Goal: Task Accomplishment & Management: Use online tool/utility

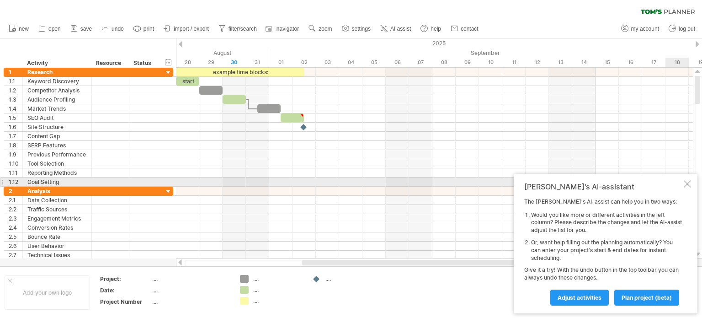
click at [686, 182] on div at bounding box center [687, 183] width 7 height 7
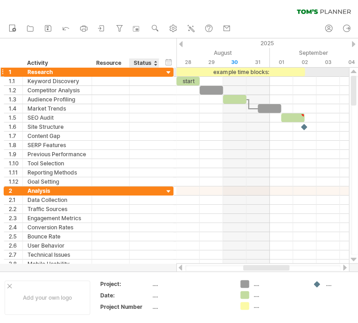
click at [169, 70] on div at bounding box center [168, 73] width 9 height 9
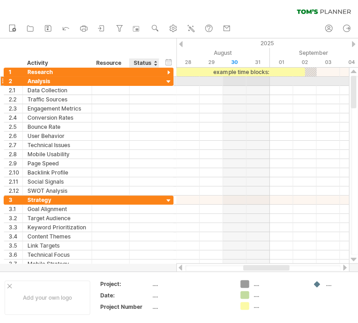
click at [167, 80] on div at bounding box center [168, 82] width 9 height 9
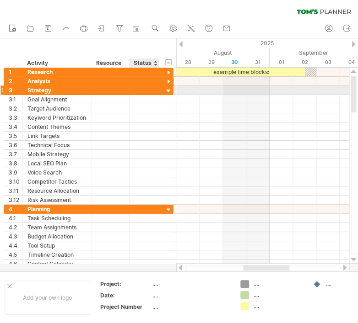
click at [166, 88] on div at bounding box center [168, 91] width 9 height 9
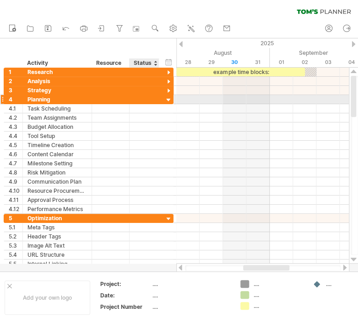
click at [168, 96] on div at bounding box center [168, 100] width 9 height 9
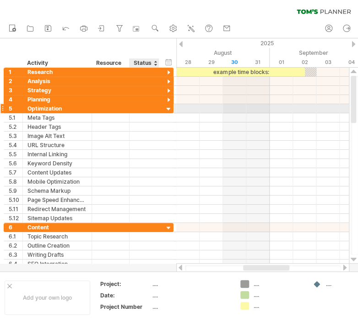
click at [169, 108] on div at bounding box center [168, 109] width 9 height 9
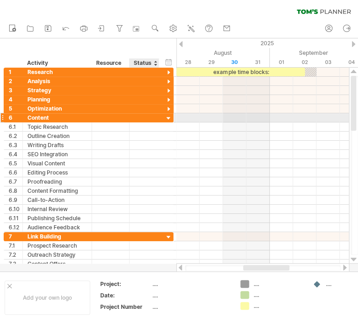
click at [166, 118] on div at bounding box center [168, 118] width 9 height 9
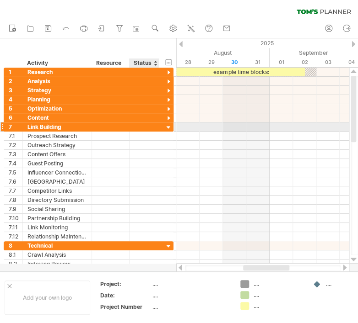
click at [169, 128] on div at bounding box center [168, 127] width 9 height 9
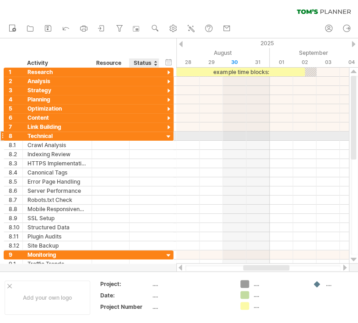
click at [170, 133] on div at bounding box center [168, 137] width 9 height 9
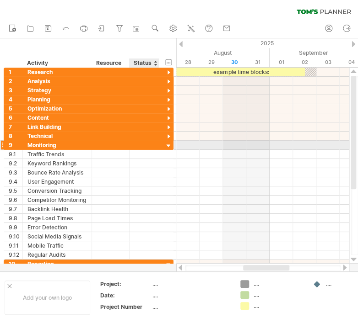
click at [169, 145] on div at bounding box center [168, 146] width 9 height 9
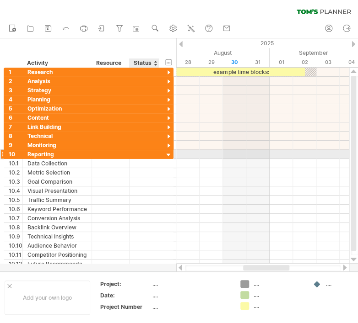
click at [169, 152] on div at bounding box center [168, 155] width 9 height 9
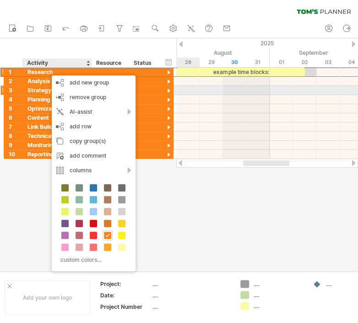
click at [197, 92] on div at bounding box center [267, 90] width 182 height 9
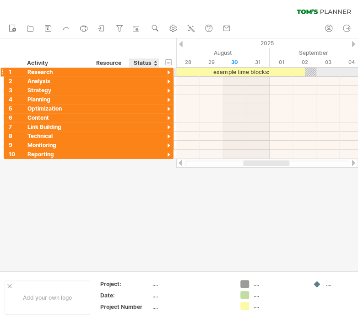
click at [168, 72] on div at bounding box center [168, 73] width 9 height 9
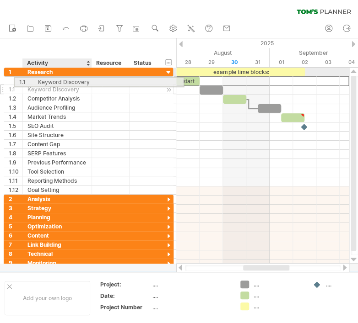
drag, startPoint x: 59, startPoint y: 79, endPoint x: 69, endPoint y: 80, distance: 9.2
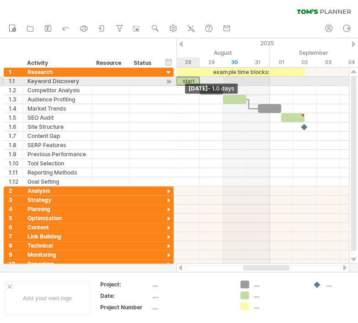
click at [176, 78] on span at bounding box center [176, 81] width 4 height 9
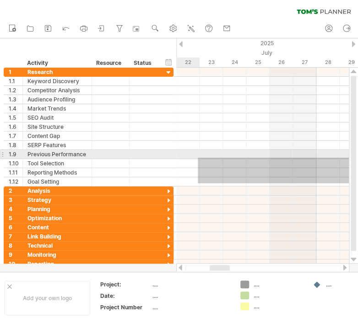
drag, startPoint x: 171, startPoint y: 179, endPoint x: 198, endPoint y: 158, distance: 34.2
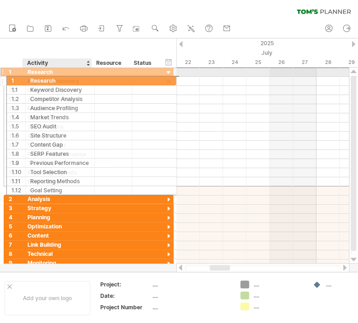
drag, startPoint x: 32, startPoint y: 70, endPoint x: 32, endPoint y: 79, distance: 8.7
click at [32, 79] on div "**********" at bounding box center [89, 126] width 170 height 119
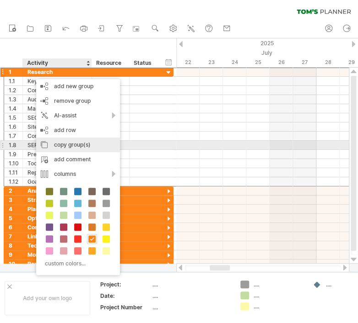
click at [65, 146] on div "copy group(s)" at bounding box center [78, 145] width 84 height 15
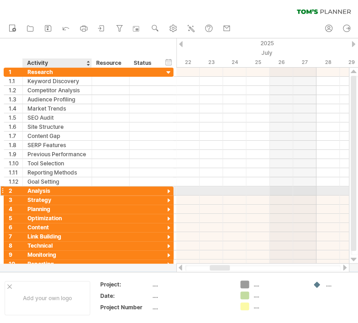
drag, startPoint x: 63, startPoint y: 48, endPoint x: 51, endPoint y: 187, distance: 140.0
click at [51, 187] on div "Trying to reach [DOMAIN_NAME] Connected again... 0% clear filter new 1" at bounding box center [179, 161] width 358 height 323
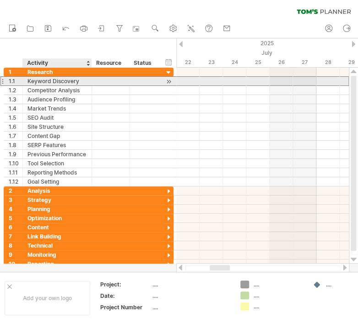
drag, startPoint x: 80, startPoint y: 81, endPoint x: 64, endPoint y: 80, distance: 15.6
click at [64, 80] on div "Keyword Discovery" at bounding box center [56, 81] width 59 height 9
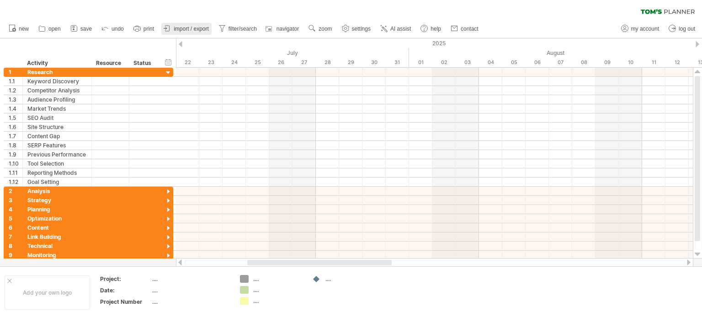
click at [182, 32] on span "import / export" at bounding box center [191, 29] width 35 height 6
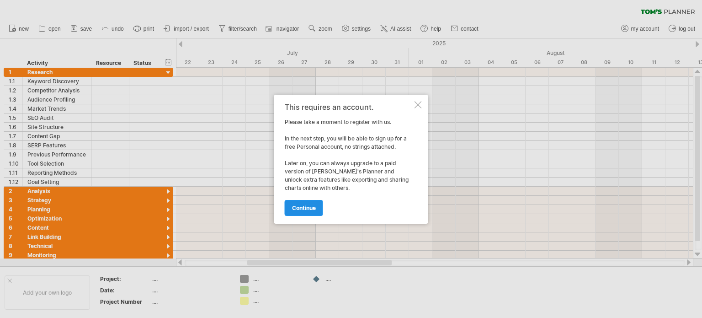
click at [315, 207] on span "continue" at bounding box center [304, 207] width 24 height 7
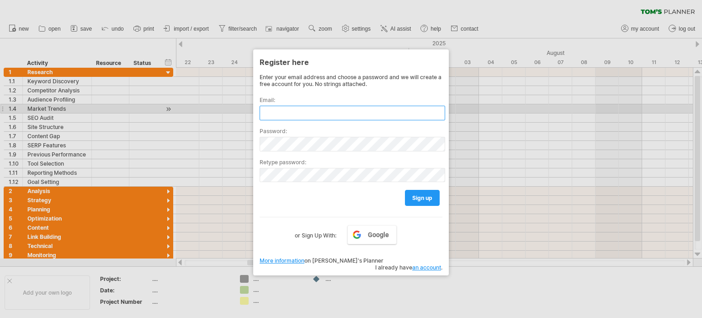
click at [319, 113] on input "text" at bounding box center [353, 113] width 186 height 15
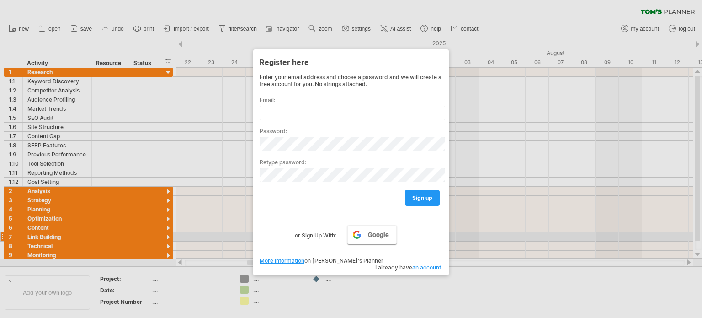
click at [359, 239] on link "Google" at bounding box center [372, 234] width 49 height 19
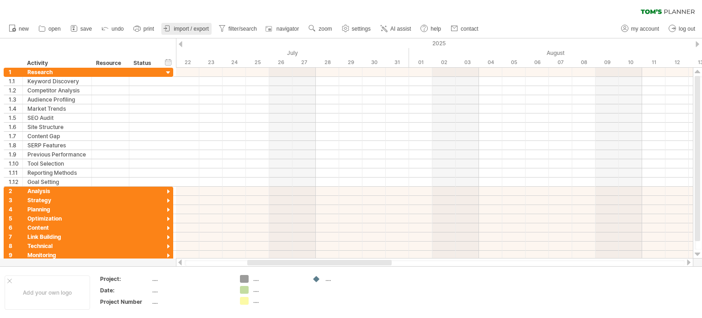
drag, startPoint x: 690, startPoint y: 1, endPoint x: 199, endPoint y: 31, distance: 491.5
click at [199, 31] on span "import / export" at bounding box center [191, 29] width 35 height 6
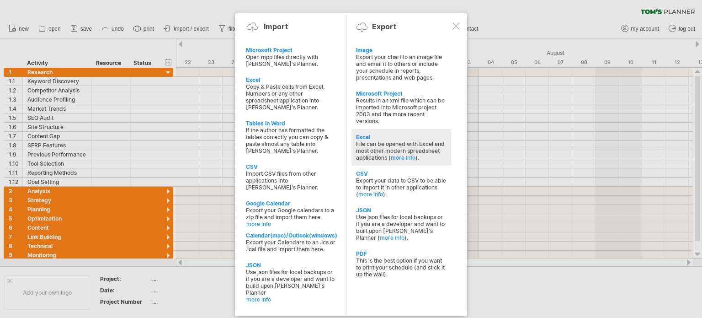
click at [386, 143] on div "File can be opened with Excel and most other modern spreadsheet applications ( …" at bounding box center [401, 150] width 91 height 21
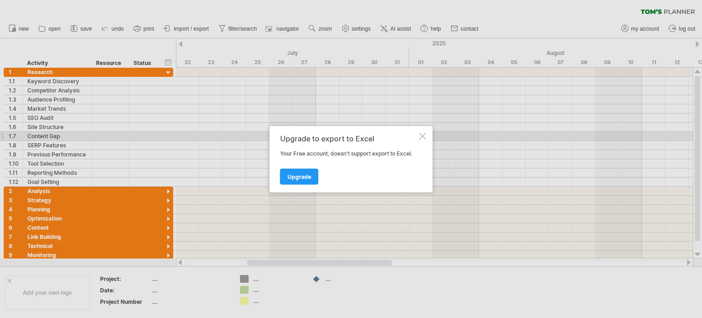
click at [423, 135] on div at bounding box center [422, 135] width 7 height 7
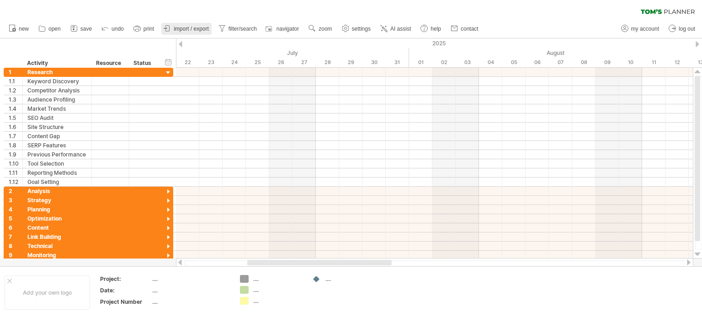
click at [196, 29] on span "import / export" at bounding box center [191, 29] width 35 height 6
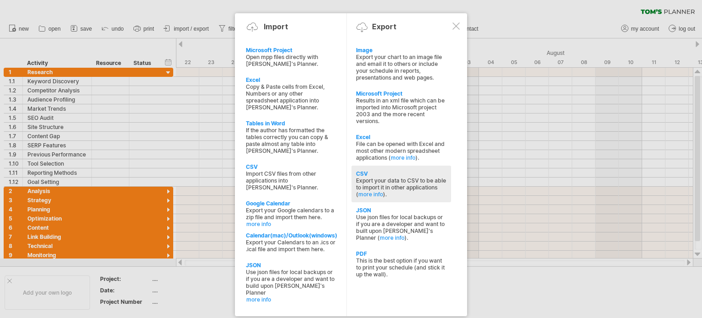
click at [389, 178] on div "Export your data to CSV to be able to import it in other applications ( more in…" at bounding box center [401, 187] width 91 height 21
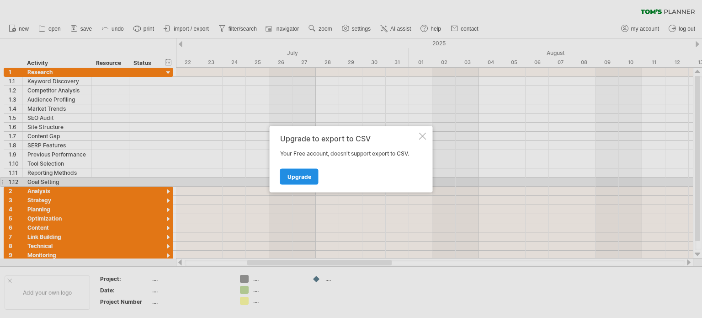
click at [285, 178] on link "Upgrade" at bounding box center [299, 176] width 38 height 16
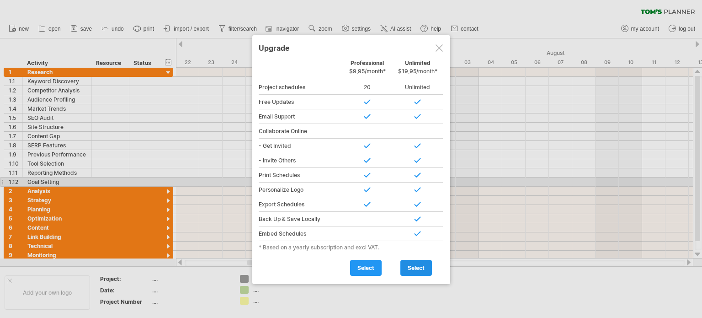
click at [412, 269] on span "select" at bounding box center [416, 267] width 17 height 7
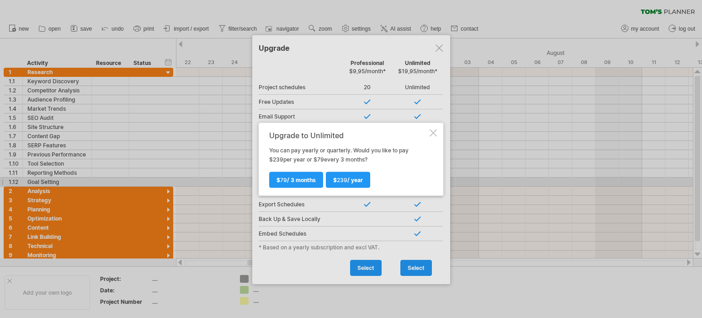
click at [435, 130] on div at bounding box center [433, 132] width 7 height 7
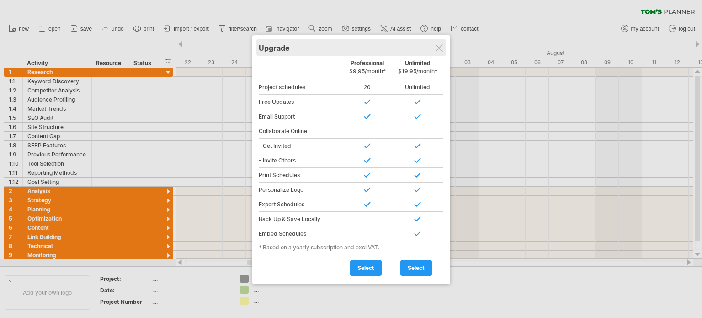
click at [442, 41] on div "Upgrade" at bounding box center [351, 47] width 185 height 16
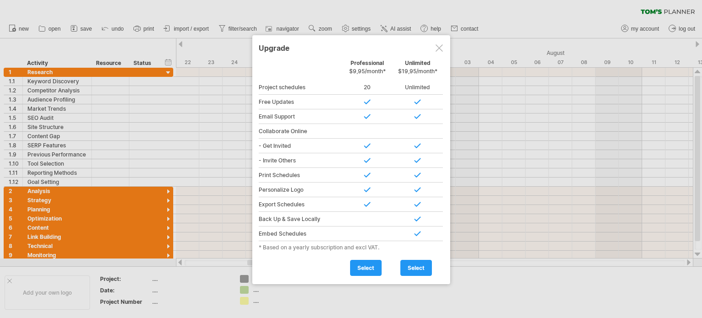
click at [439, 48] on div at bounding box center [439, 47] width 7 height 7
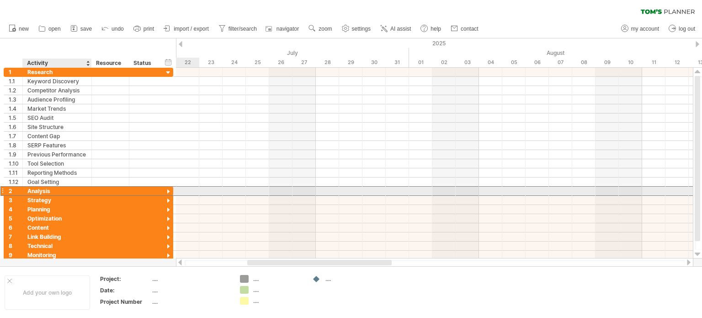
click at [58, 190] on div "Analysis" at bounding box center [56, 191] width 59 height 9
click at [168, 188] on div at bounding box center [168, 191] width 9 height 9
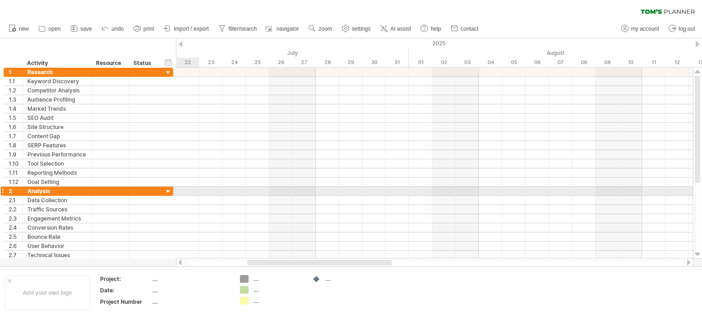
click at [168, 188] on div at bounding box center [168, 191] width 9 height 9
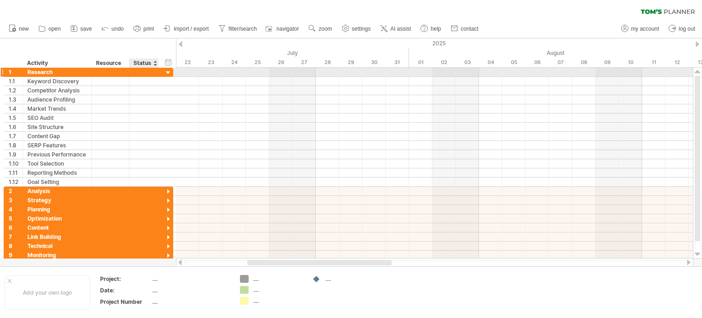
click at [170, 71] on div at bounding box center [168, 73] width 9 height 9
